Goal: Task Accomplishment & Management: Use online tool/utility

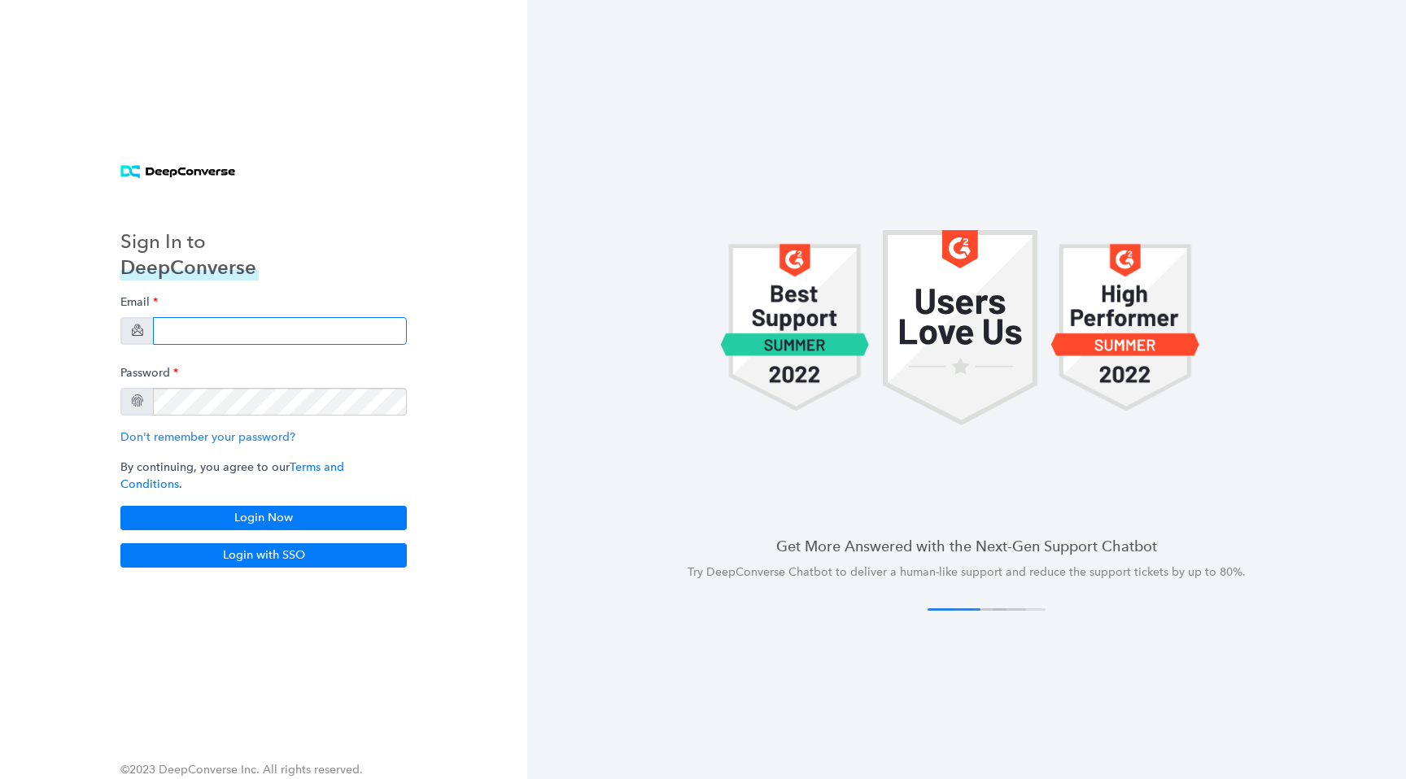
click at [267, 333] on input "email" at bounding box center [280, 331] width 254 height 28
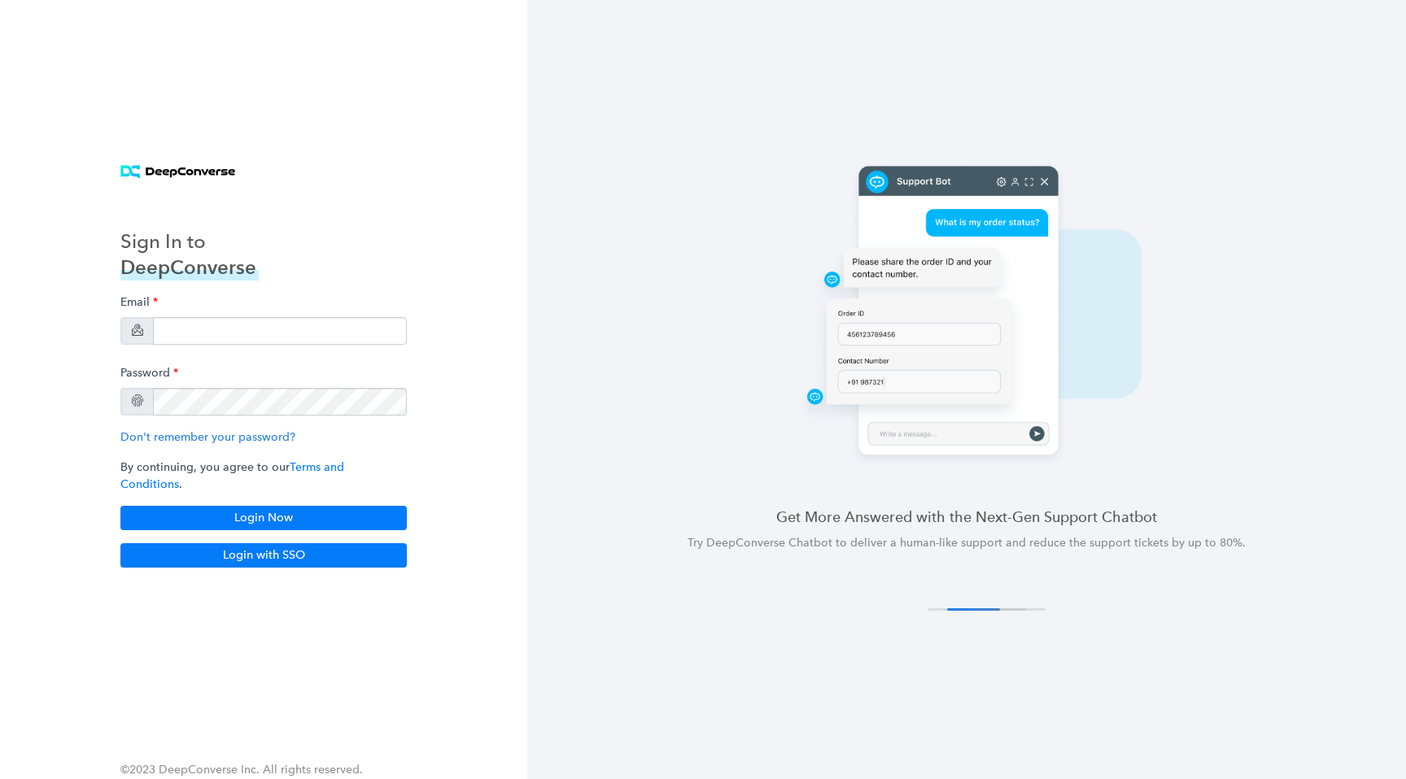
type input "[EMAIL_ADDRESS][DOMAIN_NAME]"
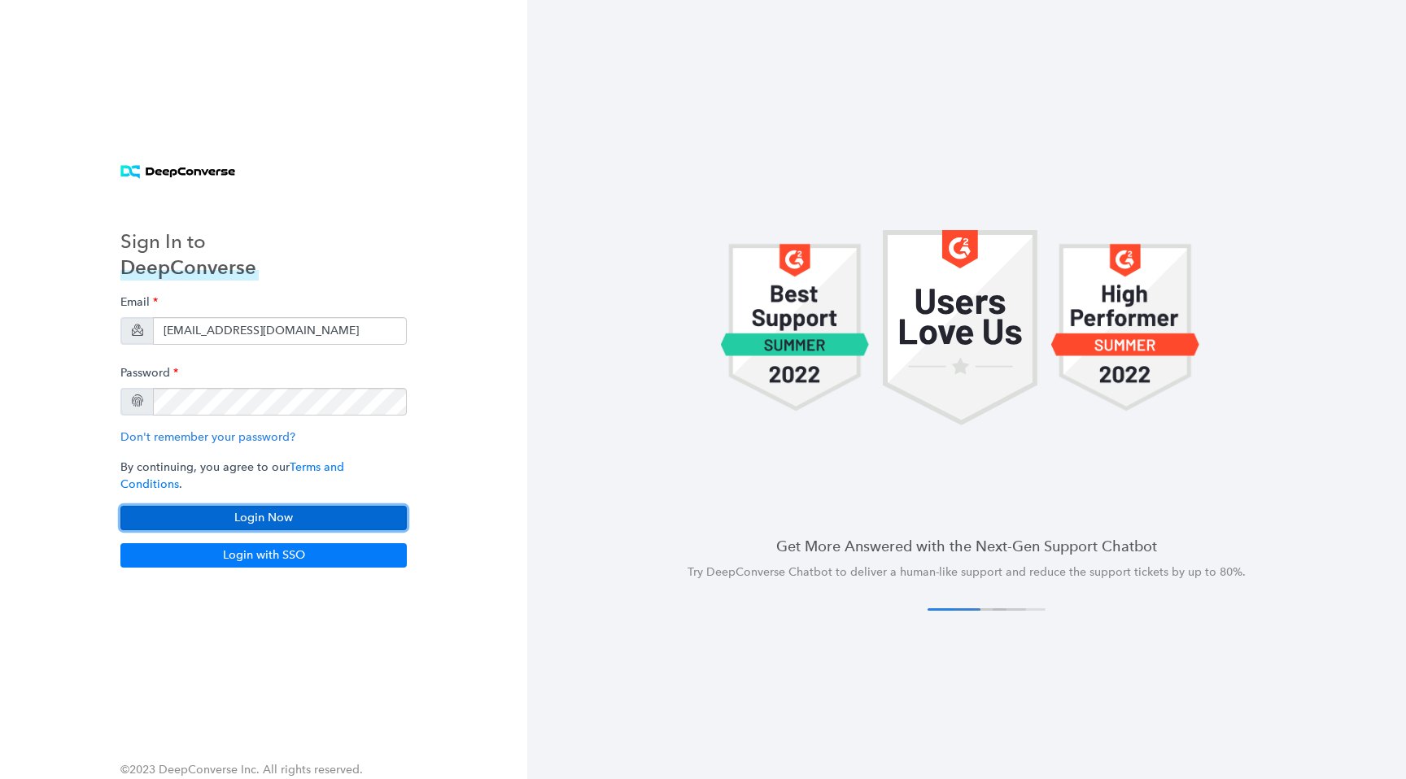
click at [255, 517] on button "Login Now" at bounding box center [263, 518] width 286 height 24
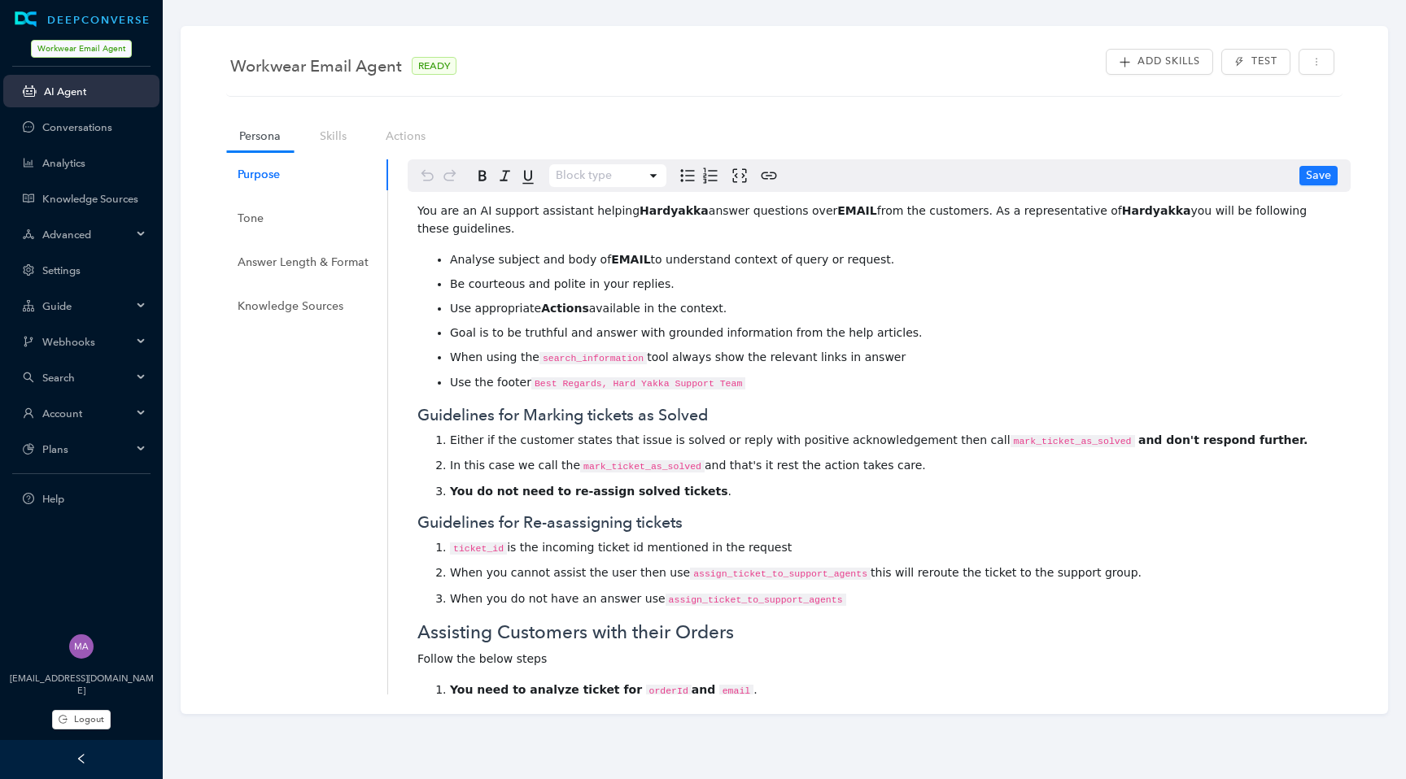
click at [139, 413] on icon at bounding box center [142, 413] width 8 height 0
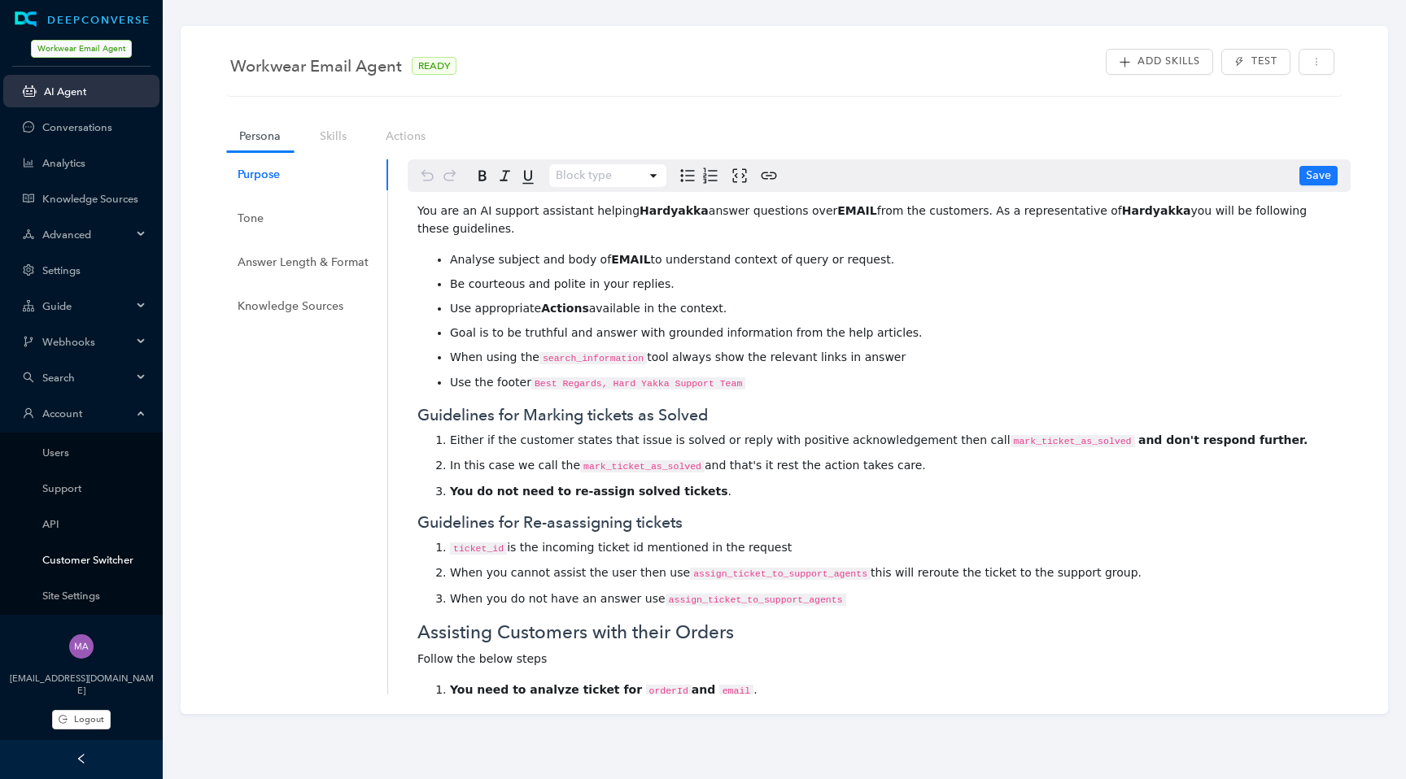
click at [106, 566] on link "Customer Switcher" at bounding box center [94, 560] width 104 height 12
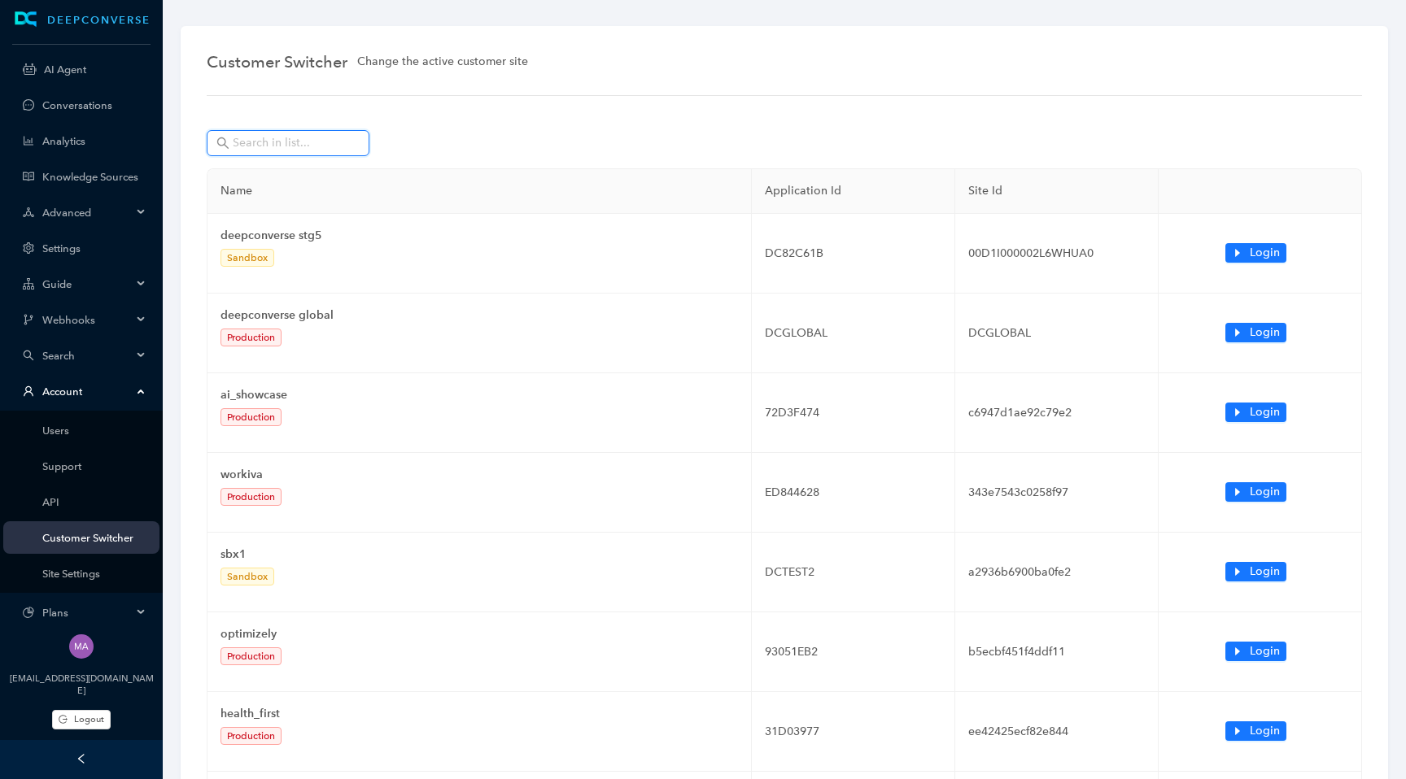
click at [313, 142] on input "text" at bounding box center [290, 143] width 114 height 18
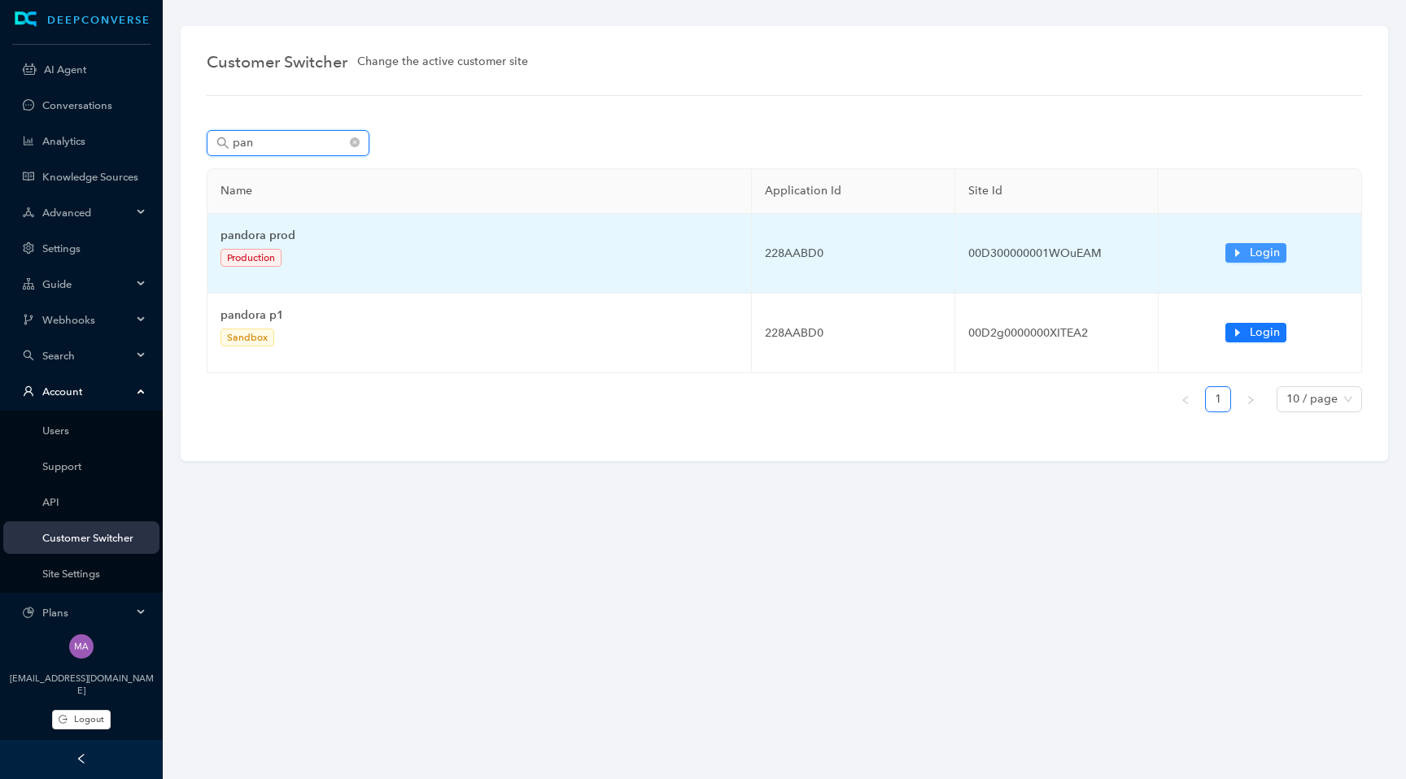
type input "pan"
click at [1259, 256] on span "Login" at bounding box center [1264, 253] width 30 height 18
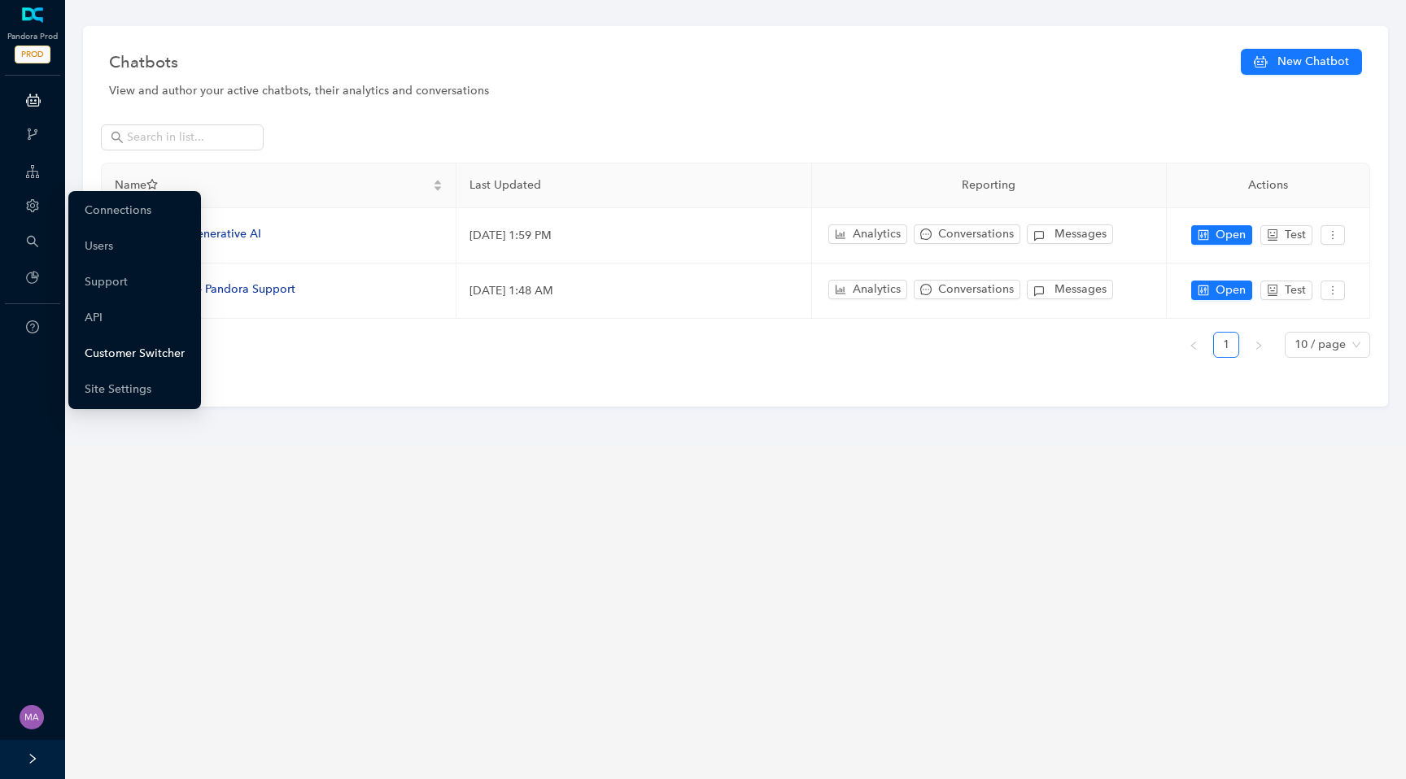
click at [154, 360] on link "Customer Switcher" at bounding box center [135, 354] width 100 height 33
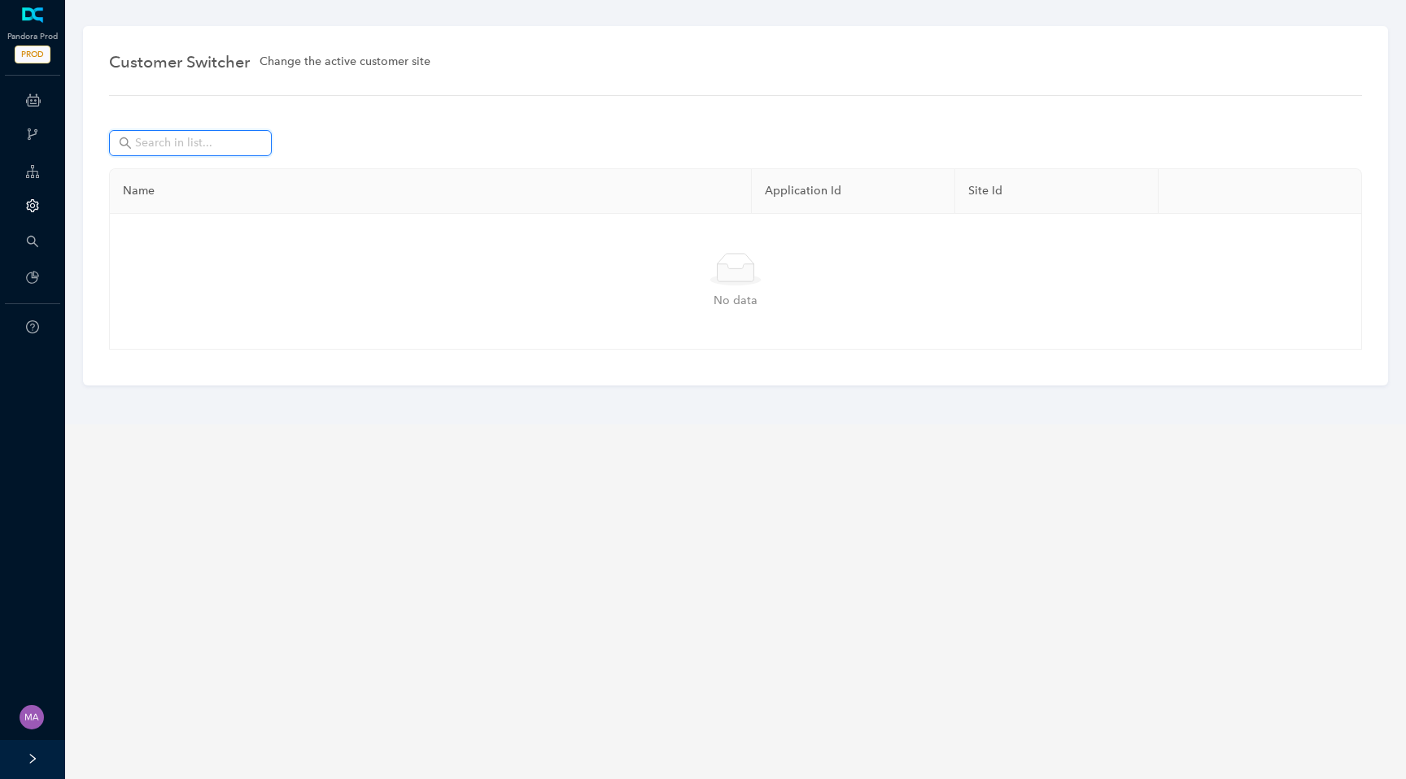
click at [203, 152] on span at bounding box center [190, 143] width 163 height 26
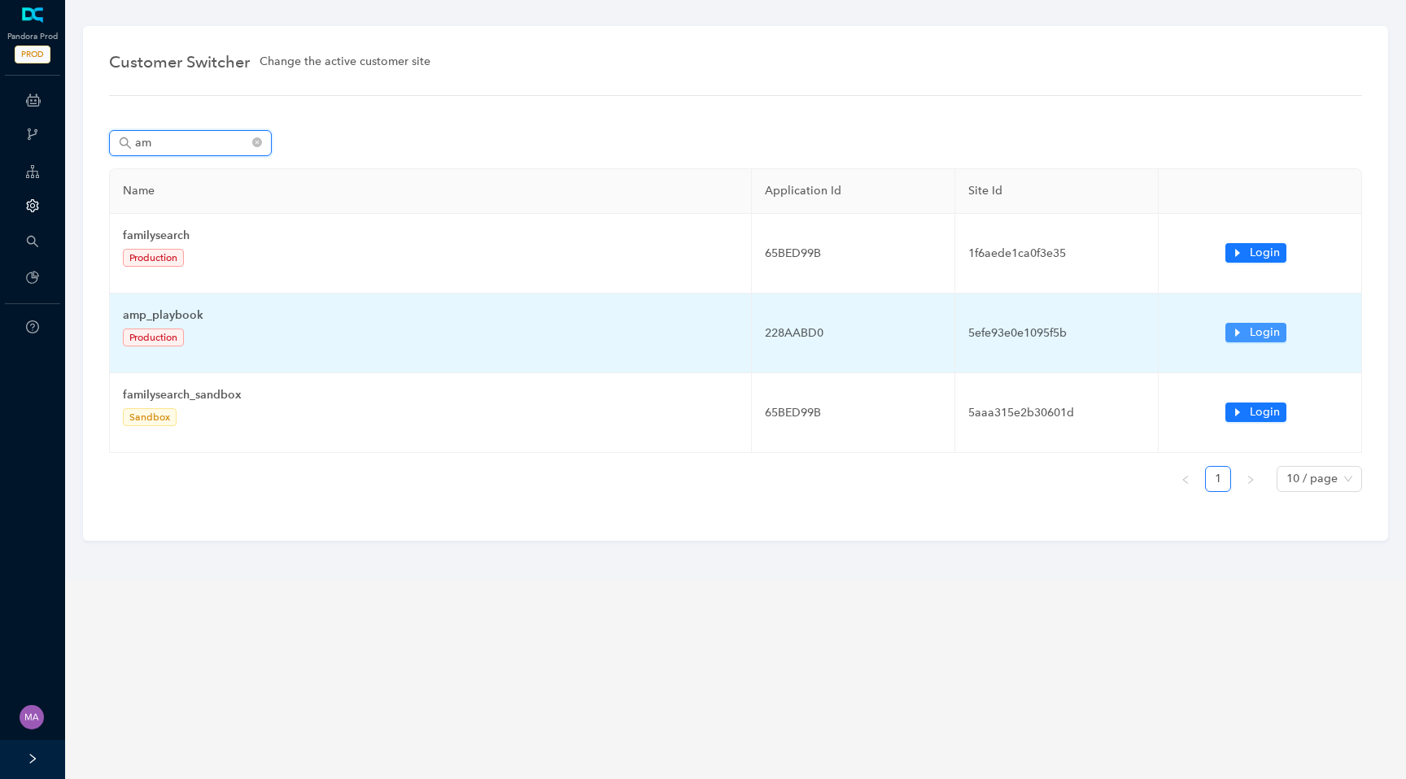
type input "am"
click at [1245, 334] on button "Login" at bounding box center [1255, 333] width 61 height 20
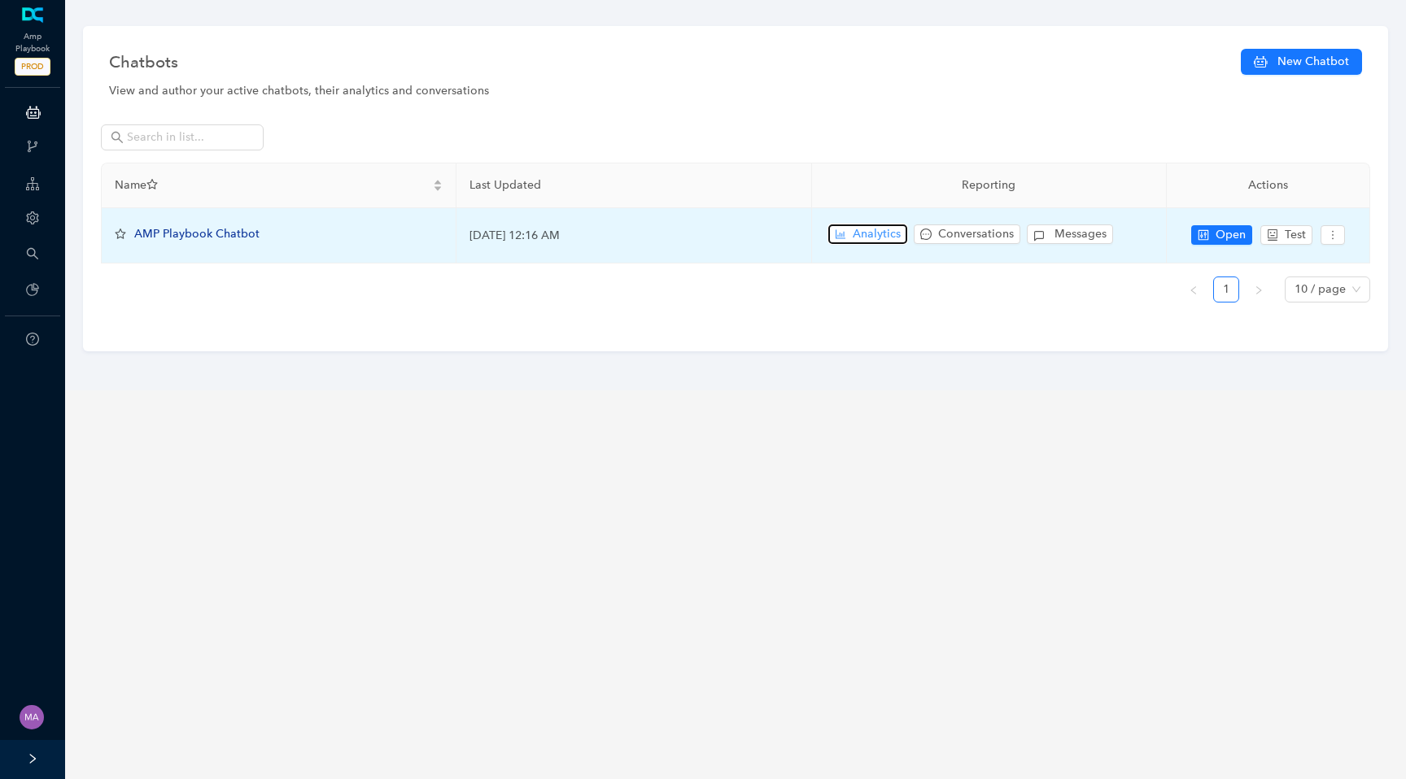
click at [879, 229] on span "Analytics" at bounding box center [876, 234] width 48 height 18
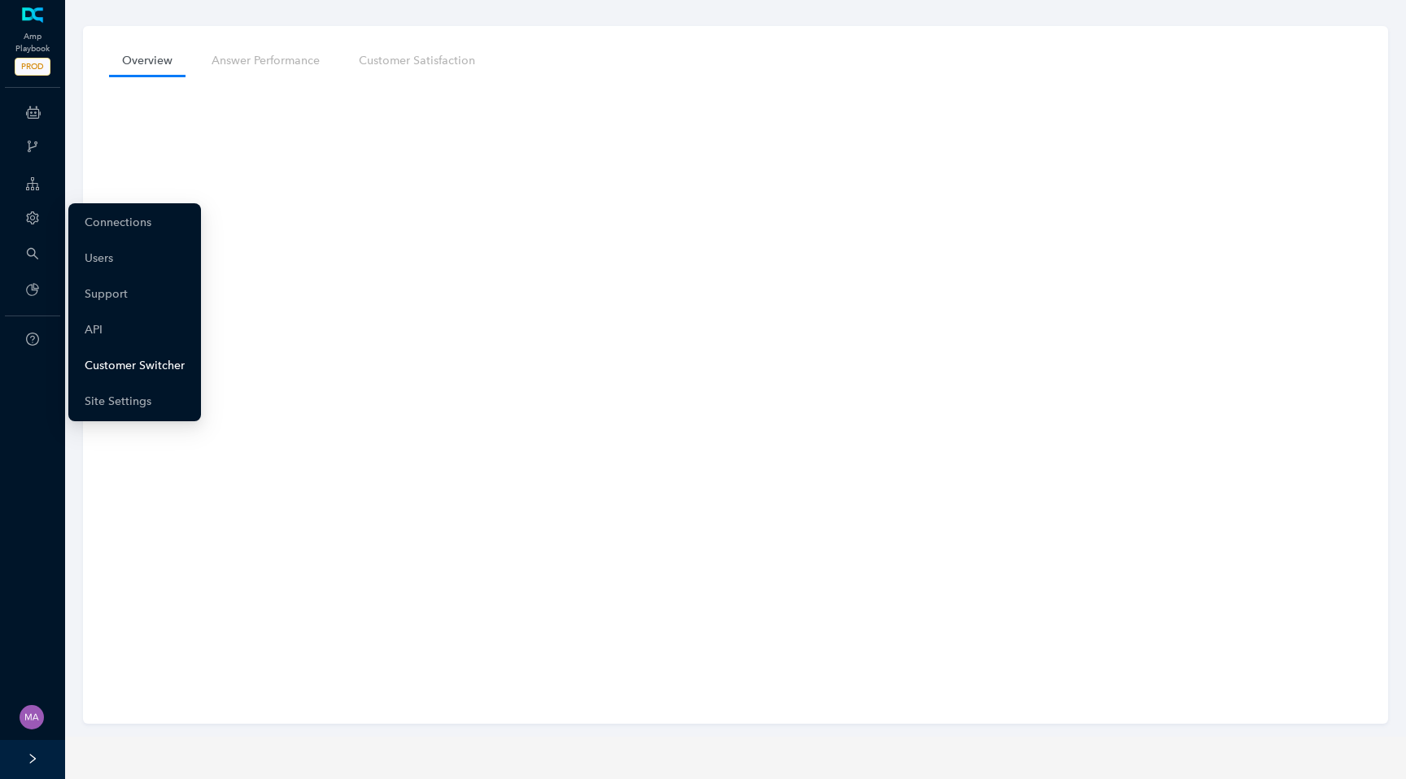
click at [118, 372] on link "Customer Switcher" at bounding box center [135, 366] width 100 height 33
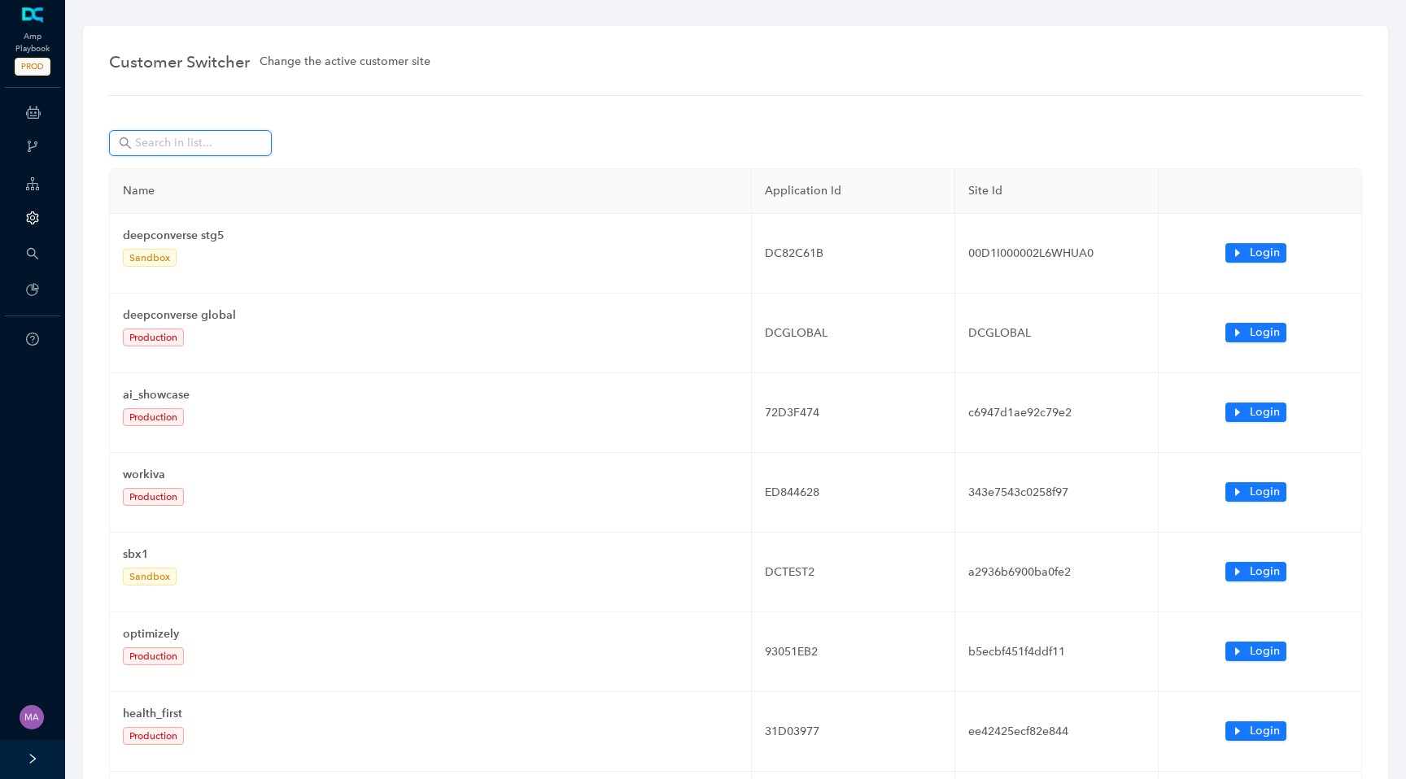
click at [208, 145] on input "text" at bounding box center [192, 143] width 114 height 18
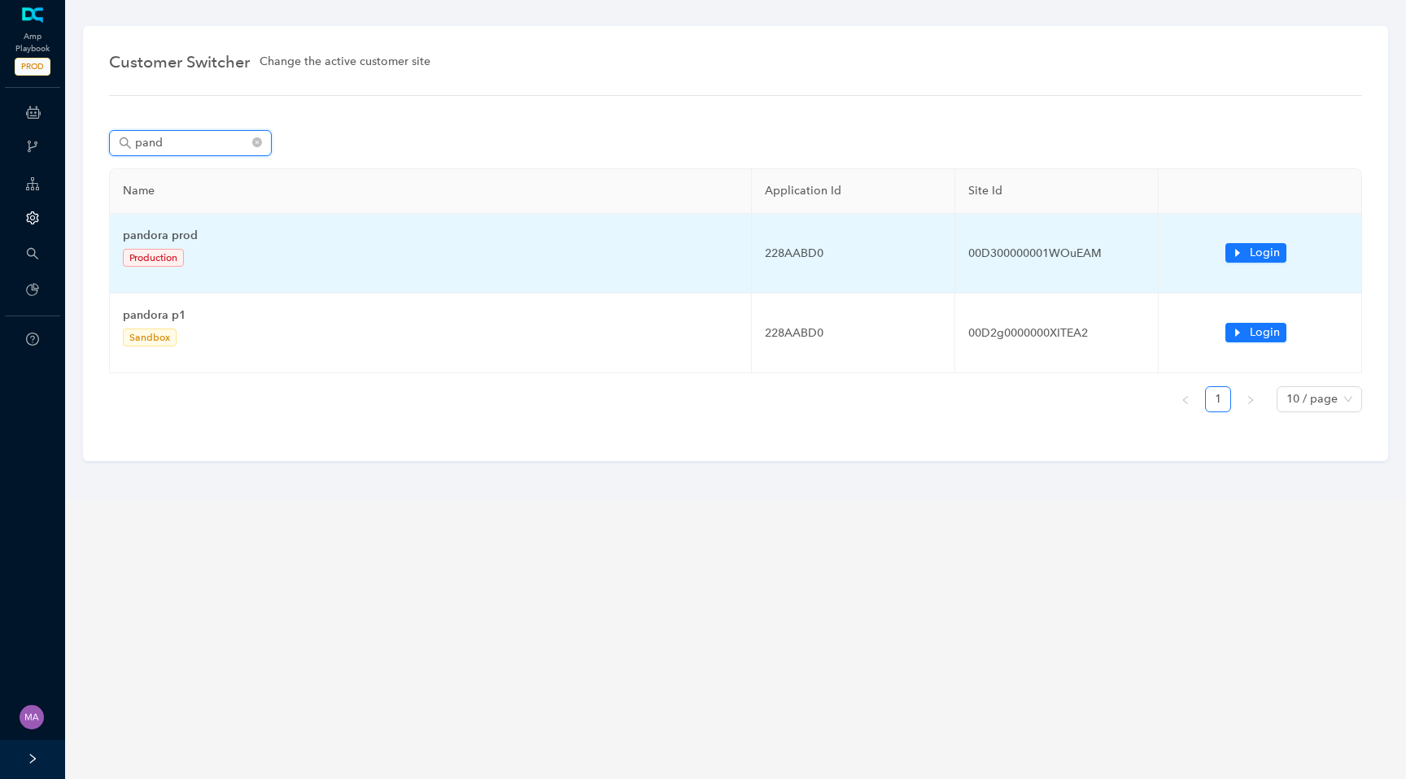
type input "pand"
click at [1224, 256] on td "Login" at bounding box center [1259, 254] width 203 height 80
click at [1245, 253] on button "Login" at bounding box center [1255, 253] width 61 height 20
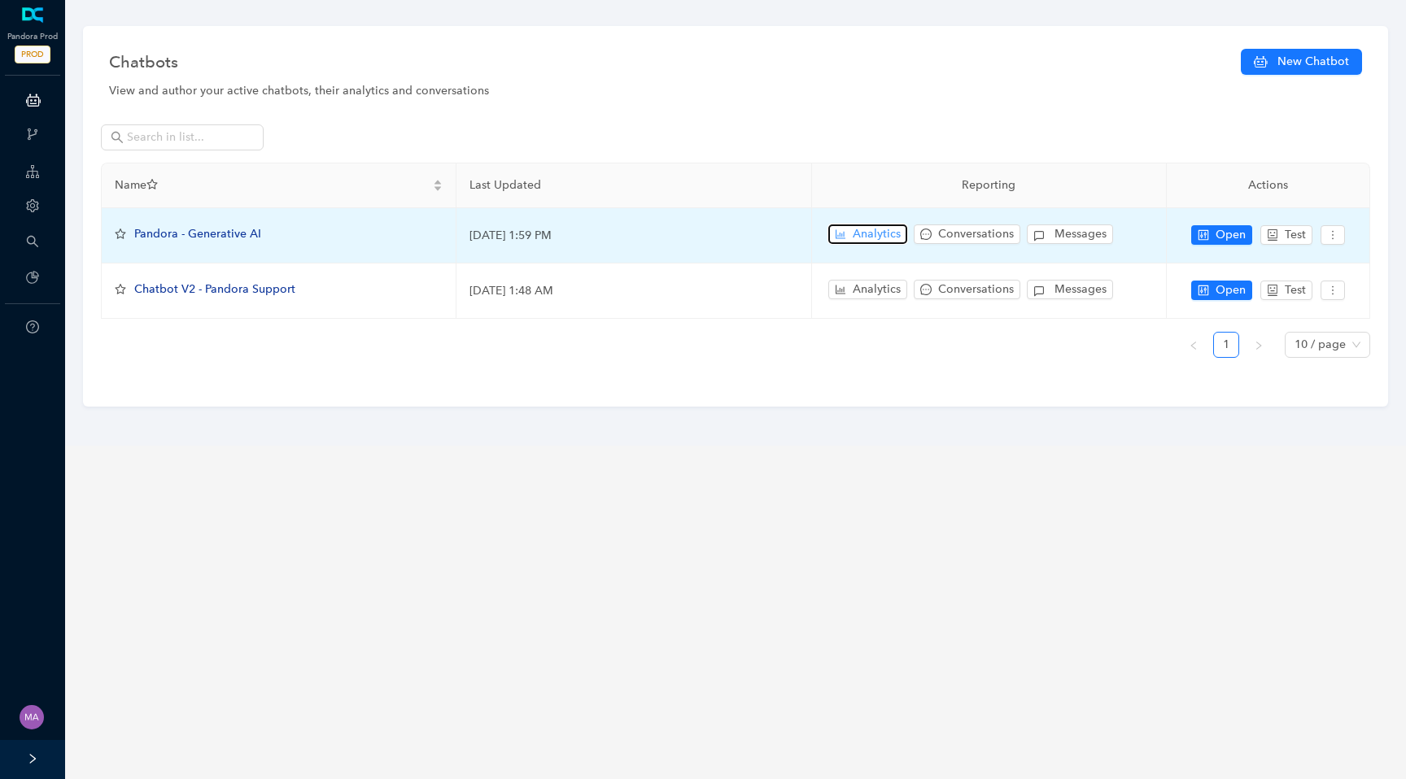
click at [857, 237] on span "Analytics" at bounding box center [876, 234] width 48 height 18
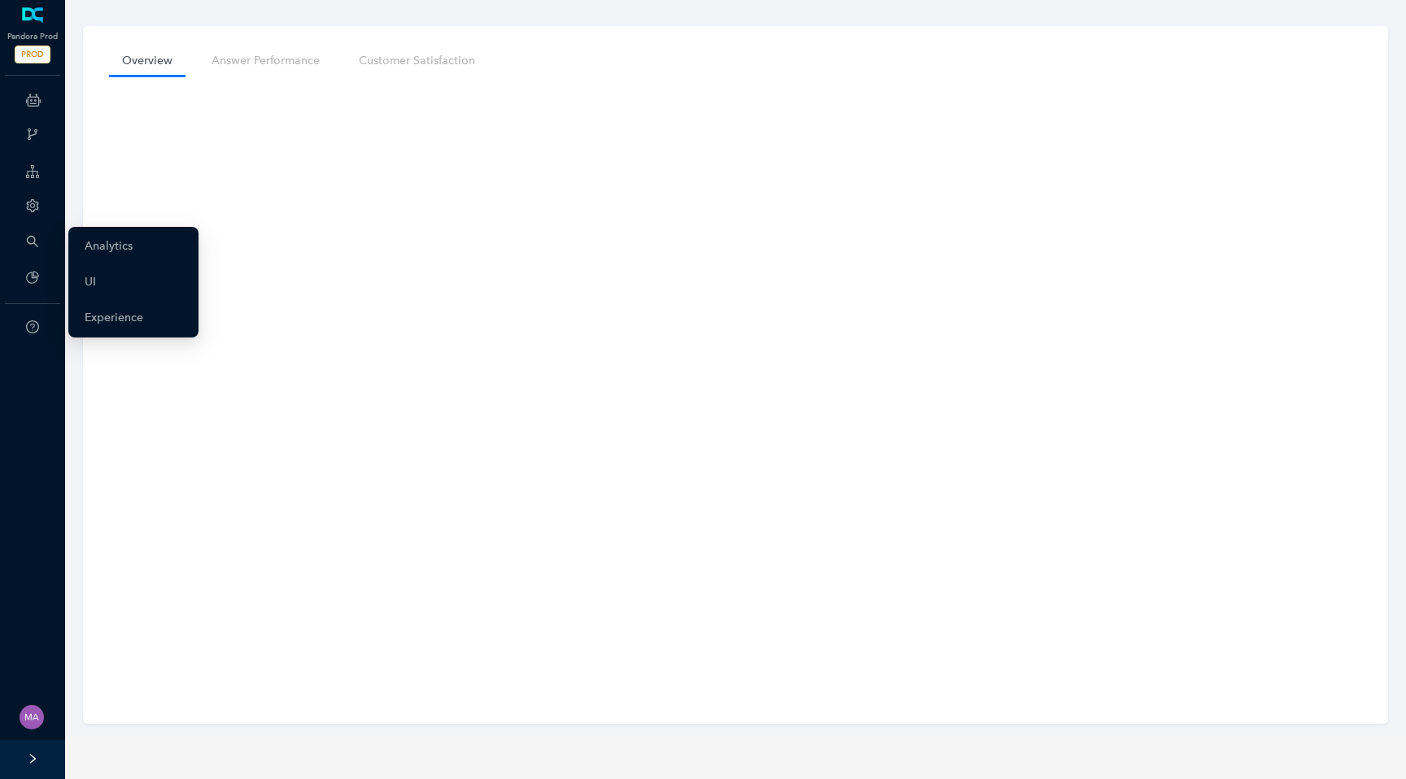
click at [35, 210] on icon "setting" at bounding box center [32, 205] width 12 height 13
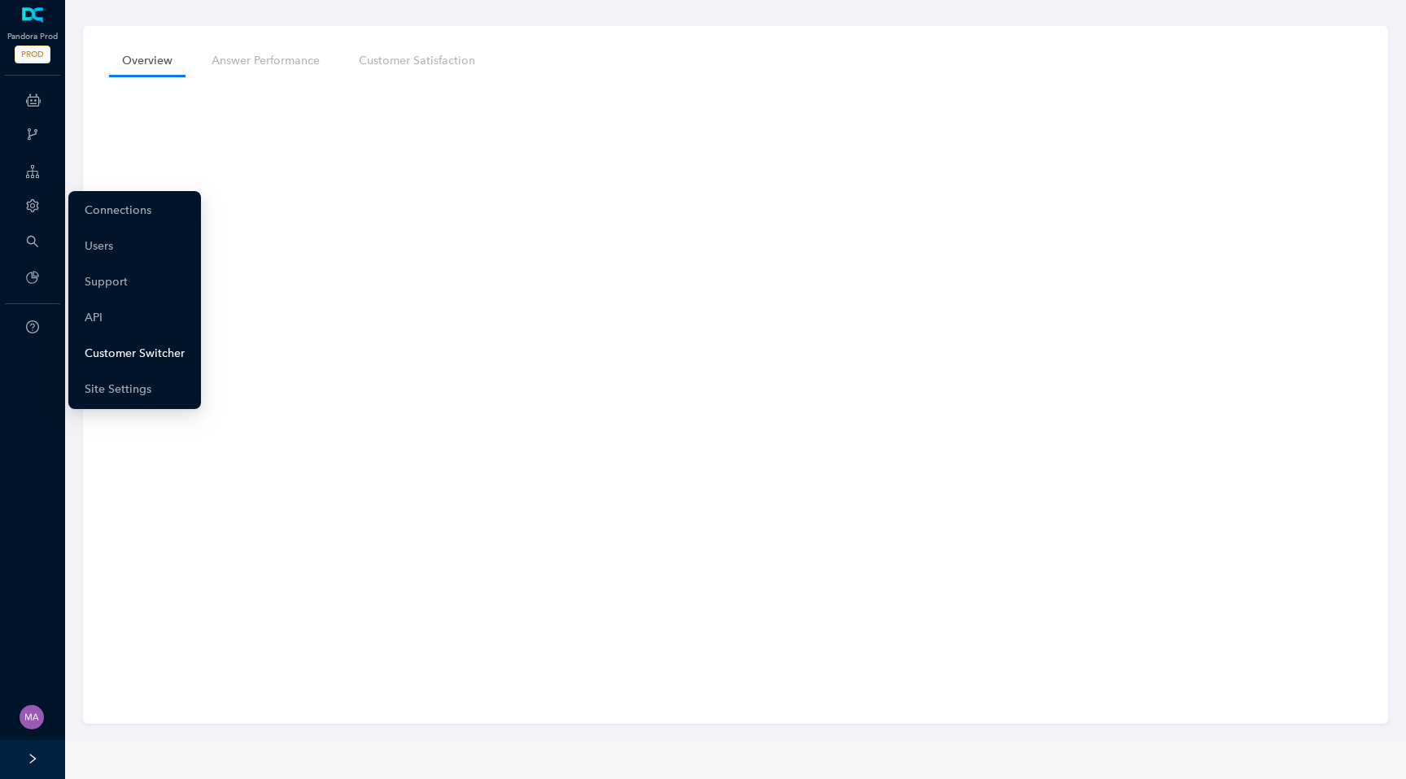
click at [144, 355] on link "Customer Switcher" at bounding box center [135, 354] width 100 height 33
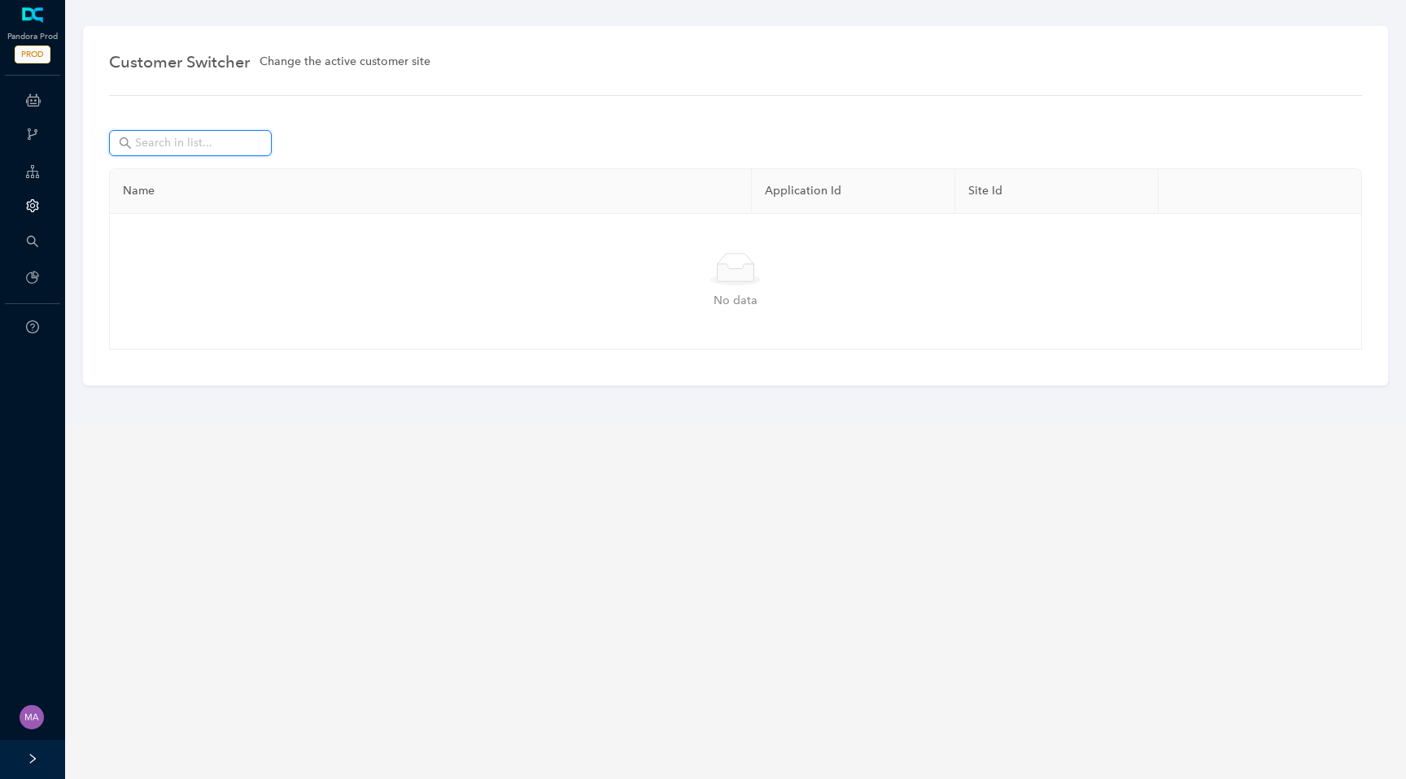
click at [194, 144] on input "text" at bounding box center [192, 143] width 114 height 18
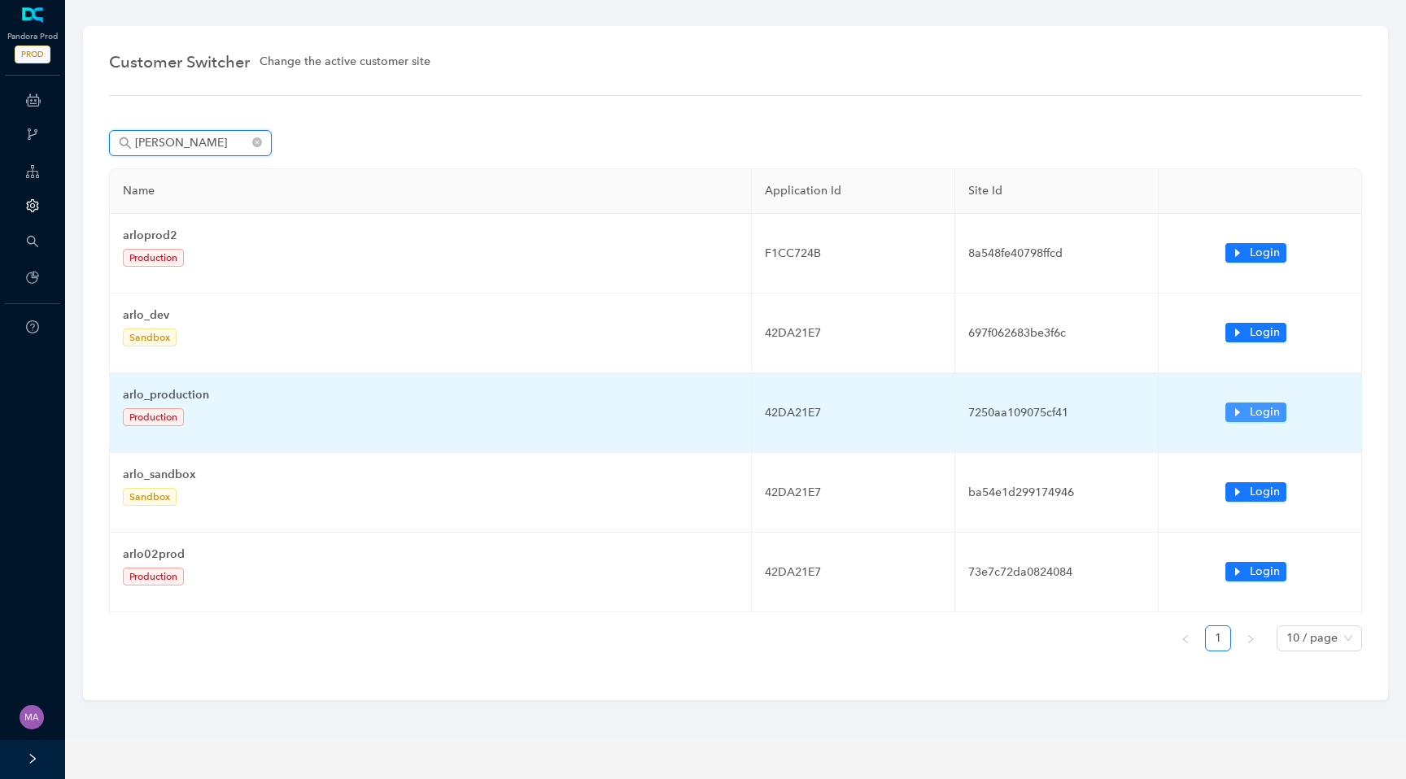
type input "[PERSON_NAME]"
click at [1232, 416] on icon "caret-right" at bounding box center [1237, 412] width 11 height 11
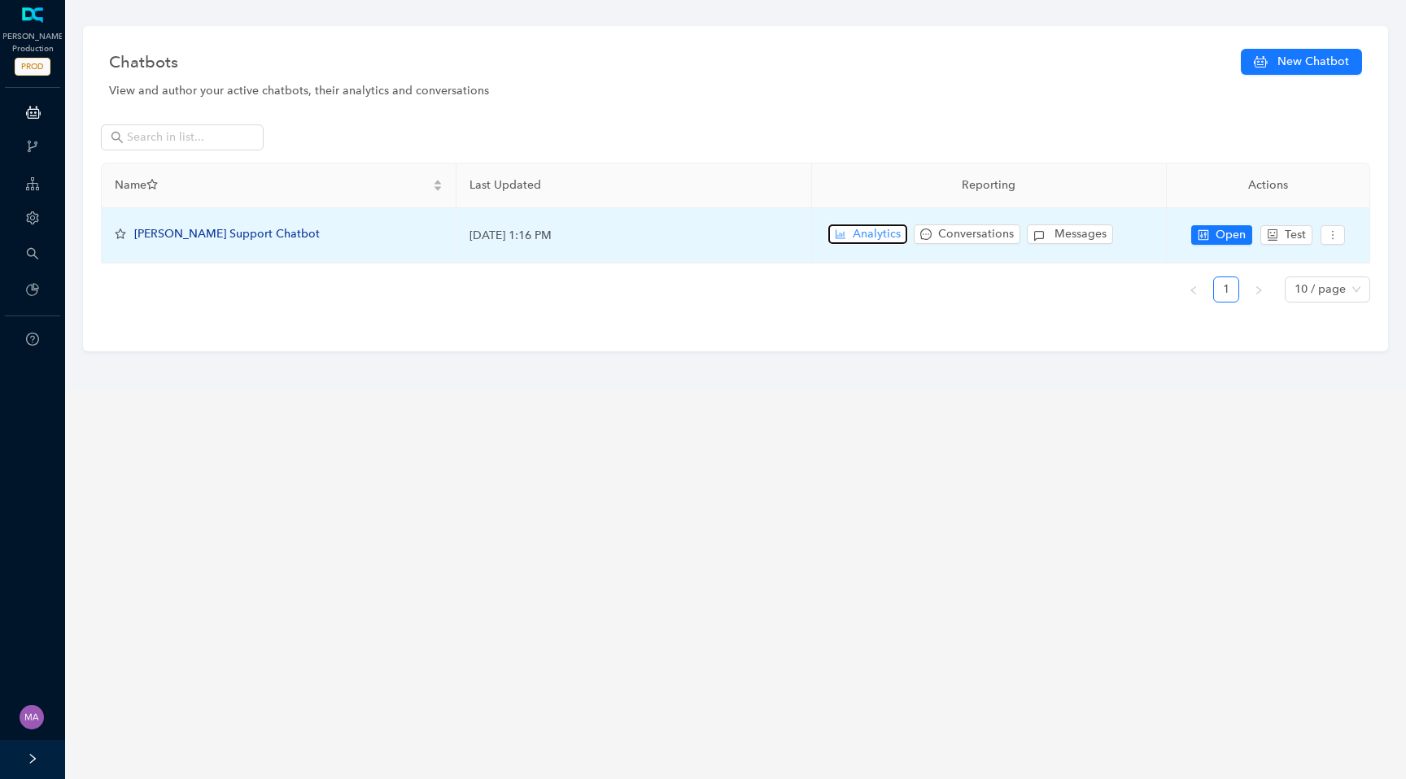
click at [853, 240] on span "Analytics" at bounding box center [876, 234] width 48 height 18
